Goal: Check status: Check status

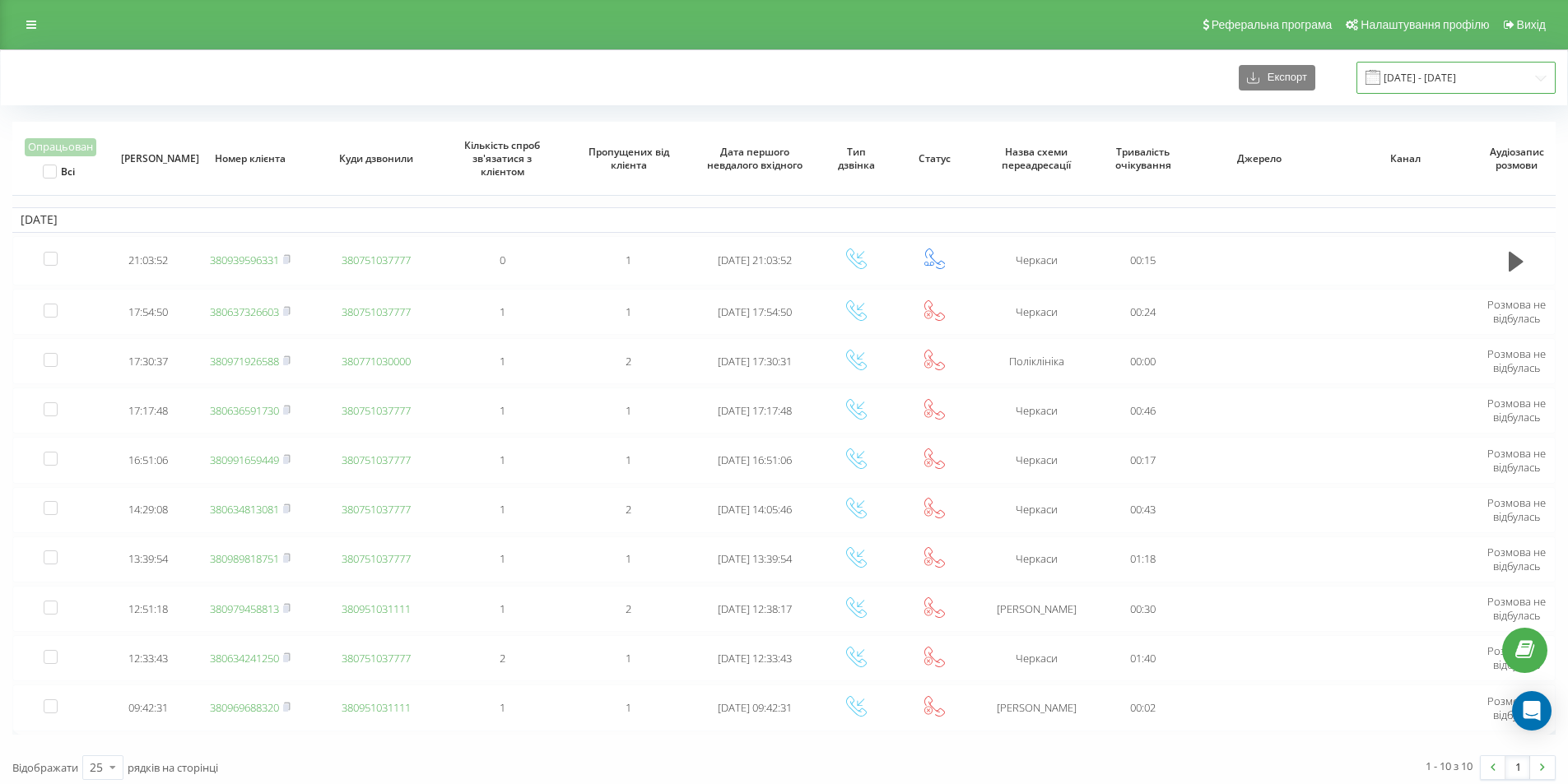
click at [1418, 73] on input "[DATE] - [DATE]" at bounding box center [1455, 78] width 199 height 32
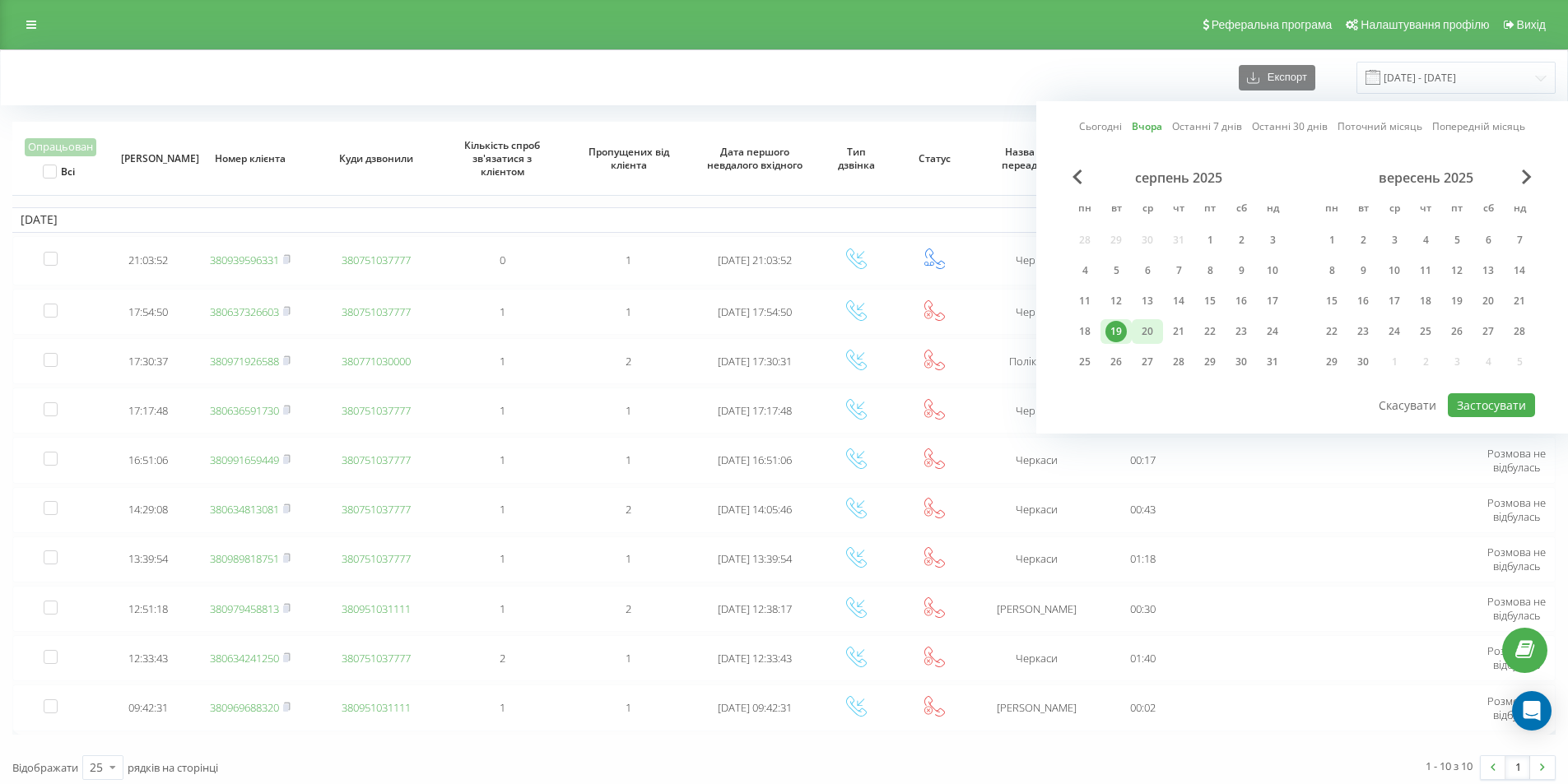
click at [1145, 323] on div "20" at bounding box center [1147, 331] width 21 height 21
click at [1492, 415] on button "Застосувати" at bounding box center [1491, 404] width 87 height 24
type input "[DATE] - [DATE]"
